Goal: Task Accomplishment & Management: Complete application form

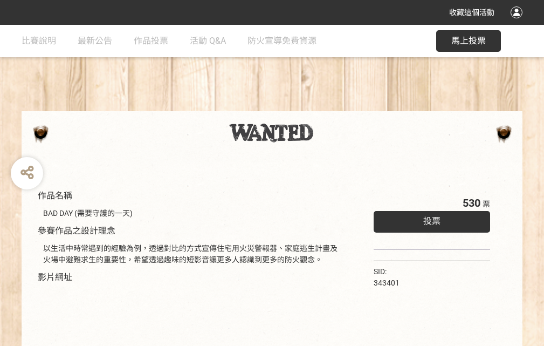
click at [518, 23] on div "收藏這個活動" at bounding box center [272, 12] width 544 height 25
click at [337, 106] on div "作品名稱 BAD DAY (需要守護的一天) 參賽作品之設計理念 以生活中時常遇到的經驗為例，透過對比的方式宣傳住宅用火災警報器、家庭逃生計畫及火場中避難求生…" at bounding box center [272, 252] width 544 height 454
click at [429, 218] on span "投票" at bounding box center [431, 221] width 17 height 10
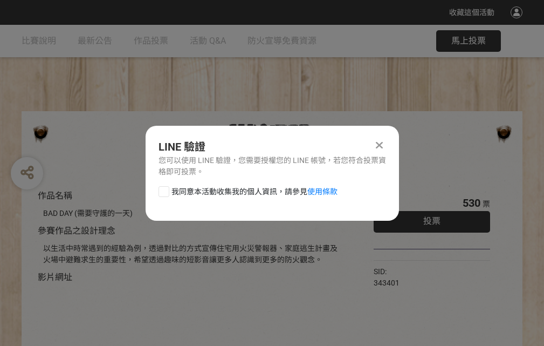
click at [163, 189] on div at bounding box center [164, 191] width 11 height 11
checkbox input "true"
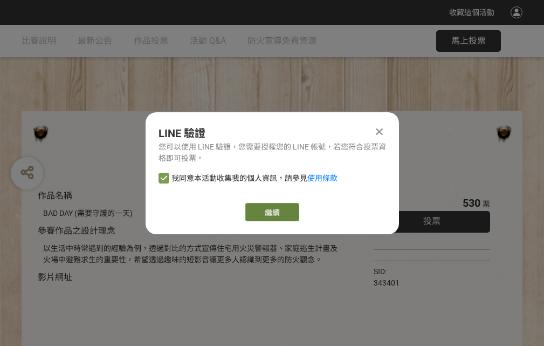
click at [271, 212] on link "繼續" at bounding box center [272, 212] width 54 height 18
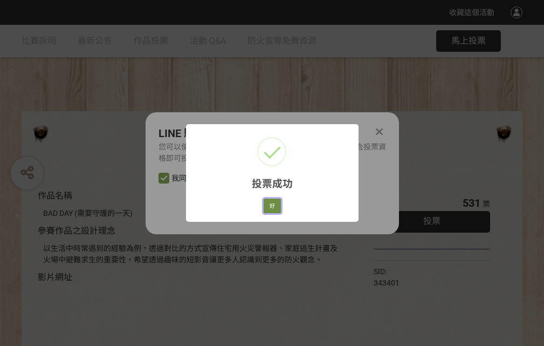
click at [269, 204] on button "好" at bounding box center [272, 205] width 17 height 15
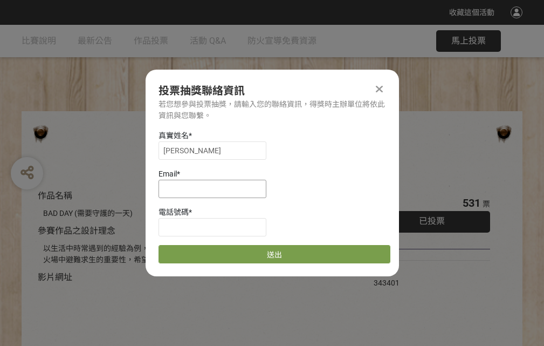
click at [216, 188] on input at bounding box center [213, 189] width 108 height 18
type input "[EMAIL_ADDRESS][DOMAIN_NAME]"
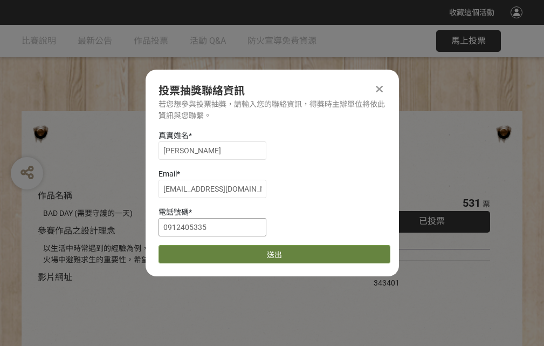
type input "0912405335"
click at [189, 250] on button "送出" at bounding box center [275, 254] width 232 height 18
